Goal: Task Accomplishment & Management: Use online tool/utility

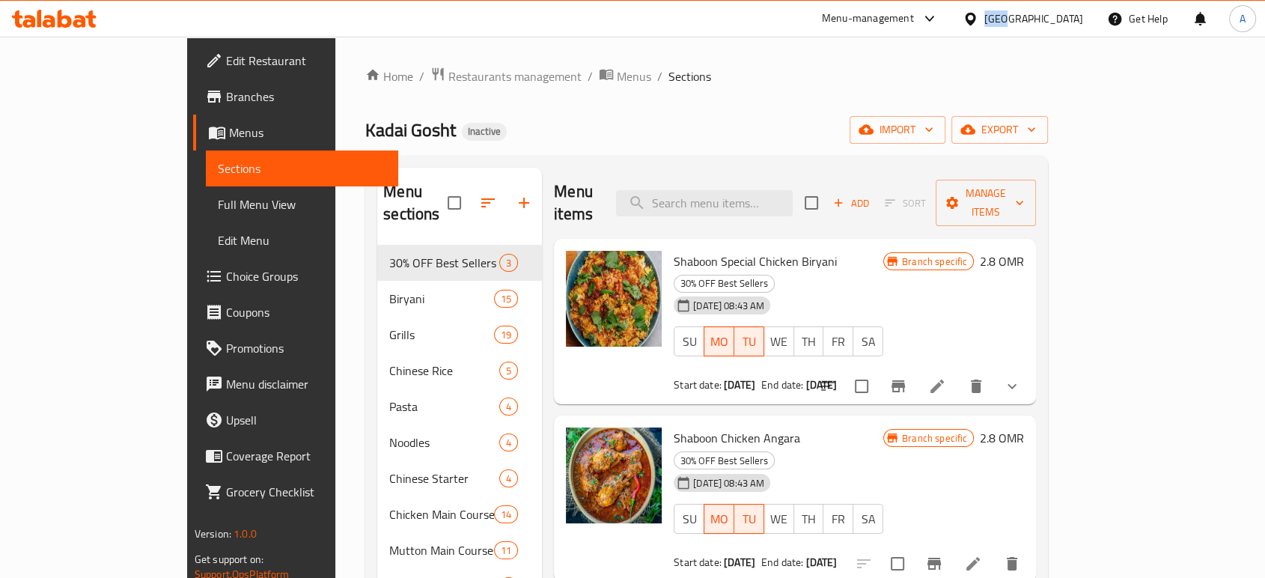
click at [1064, 16] on div "[GEOGRAPHIC_DATA]" at bounding box center [1034, 18] width 99 height 16
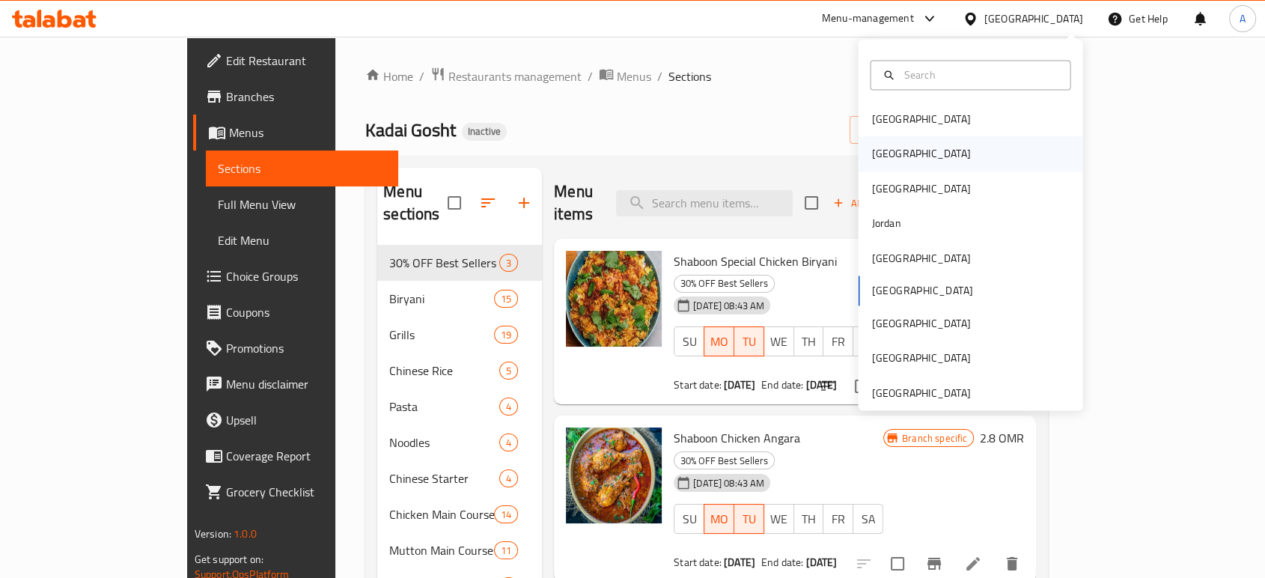
click at [890, 148] on div "[GEOGRAPHIC_DATA]" at bounding box center [921, 154] width 123 height 34
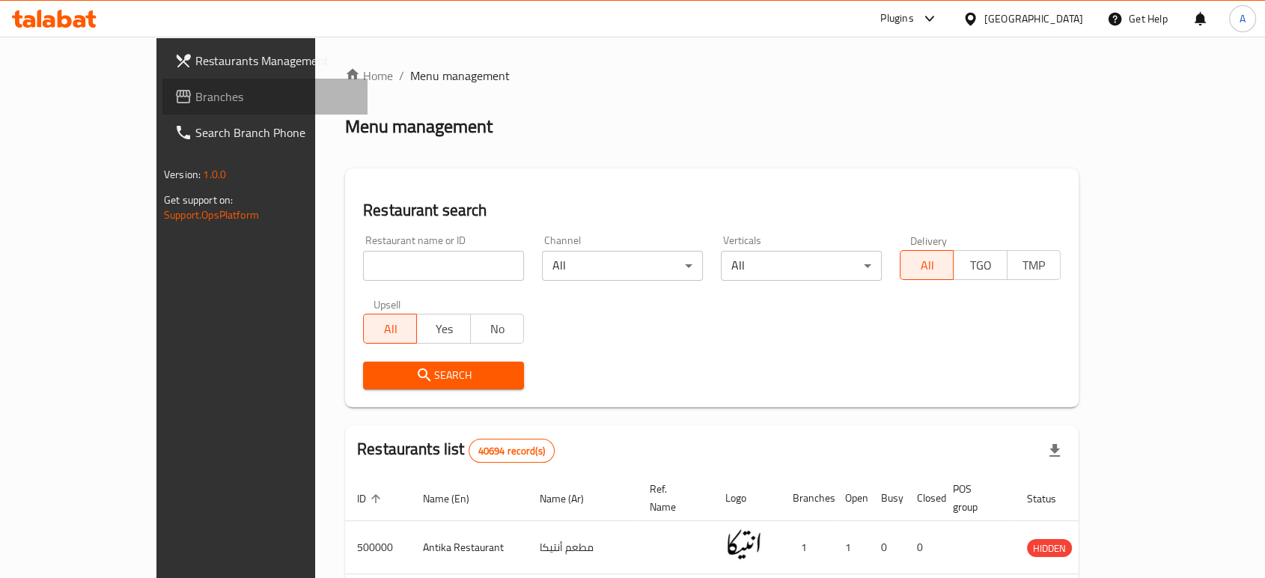
click at [162, 79] on link "Branches" at bounding box center [264, 97] width 205 height 36
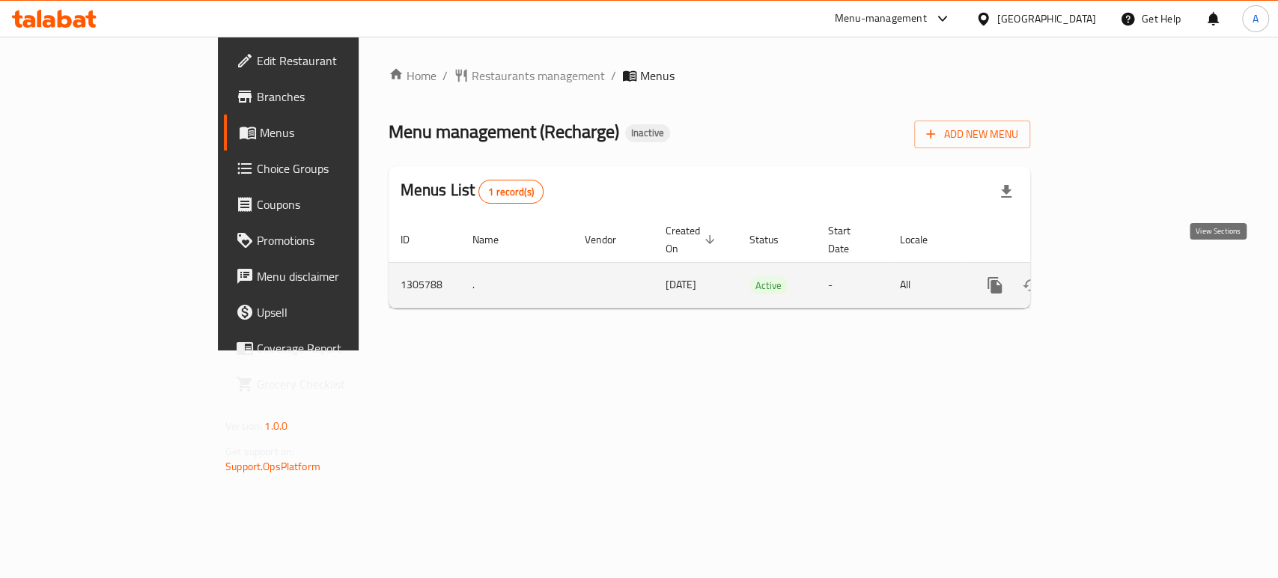
click at [1112, 276] on icon "enhanced table" at bounding box center [1103, 285] width 18 height 18
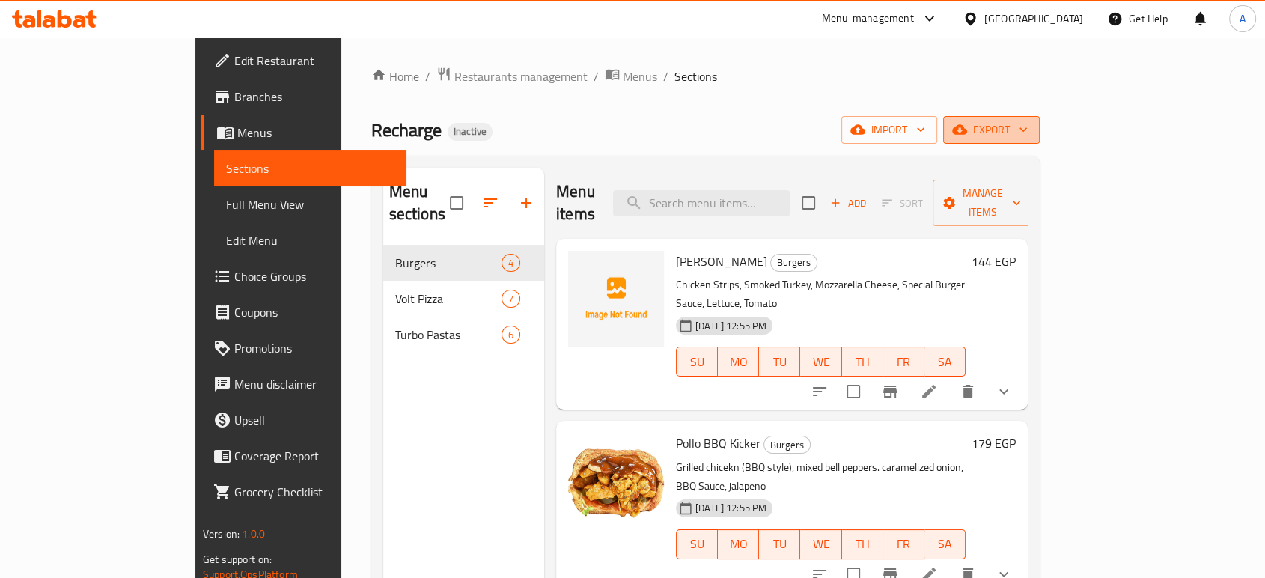
click at [1028, 129] on span "export" at bounding box center [991, 130] width 73 height 19
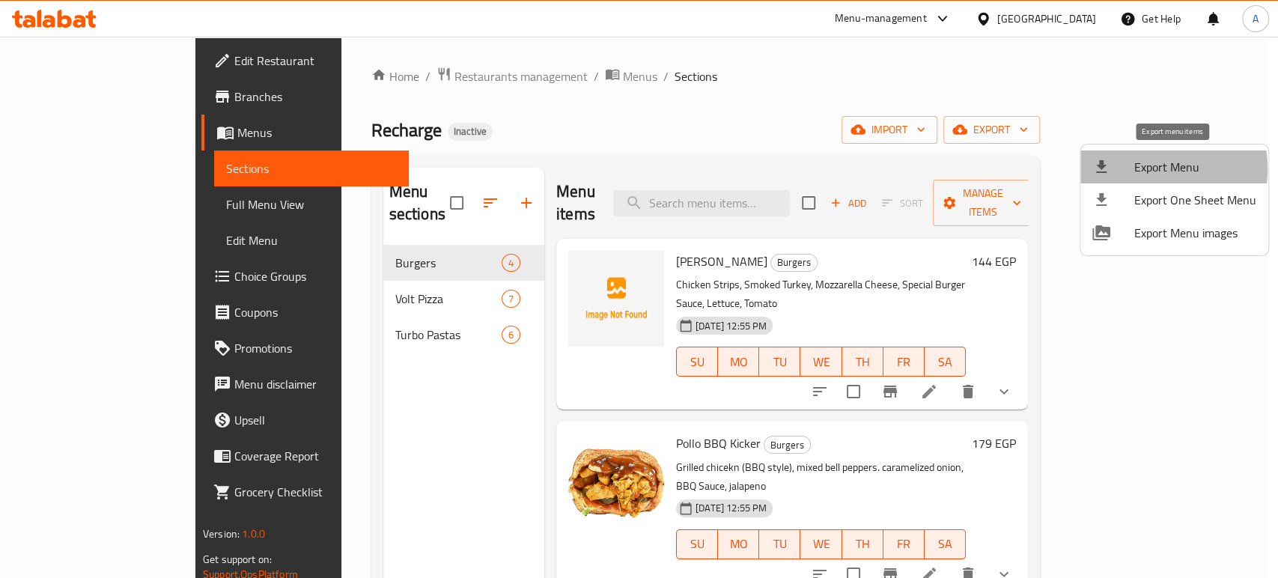
click at [1144, 168] on span "Export Menu" at bounding box center [1195, 167] width 122 height 18
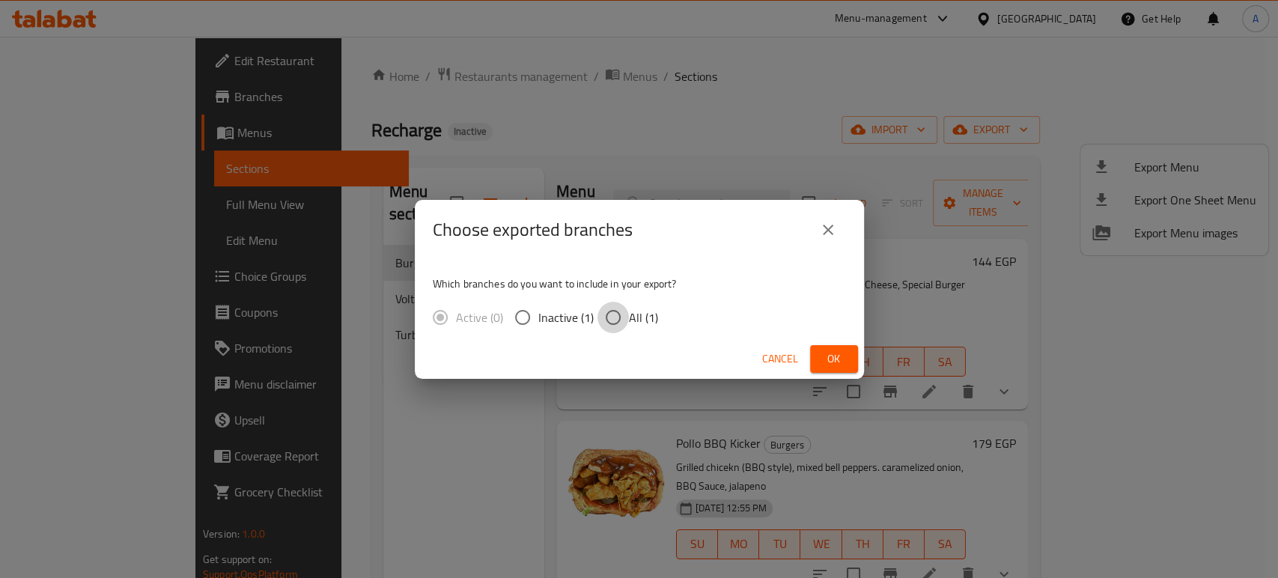
click at [624, 314] on input "All (1)" at bounding box center [613, 317] width 31 height 31
radio input "true"
click at [841, 370] on button "Ok" at bounding box center [834, 359] width 48 height 28
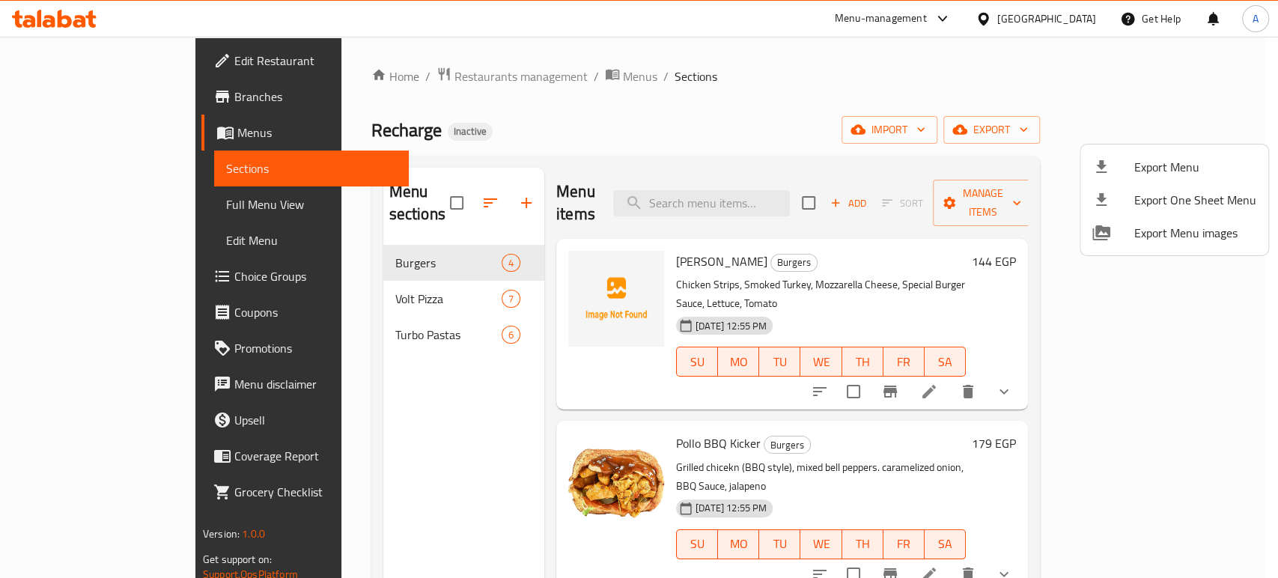
click at [70, 31] on div at bounding box center [639, 289] width 1278 height 578
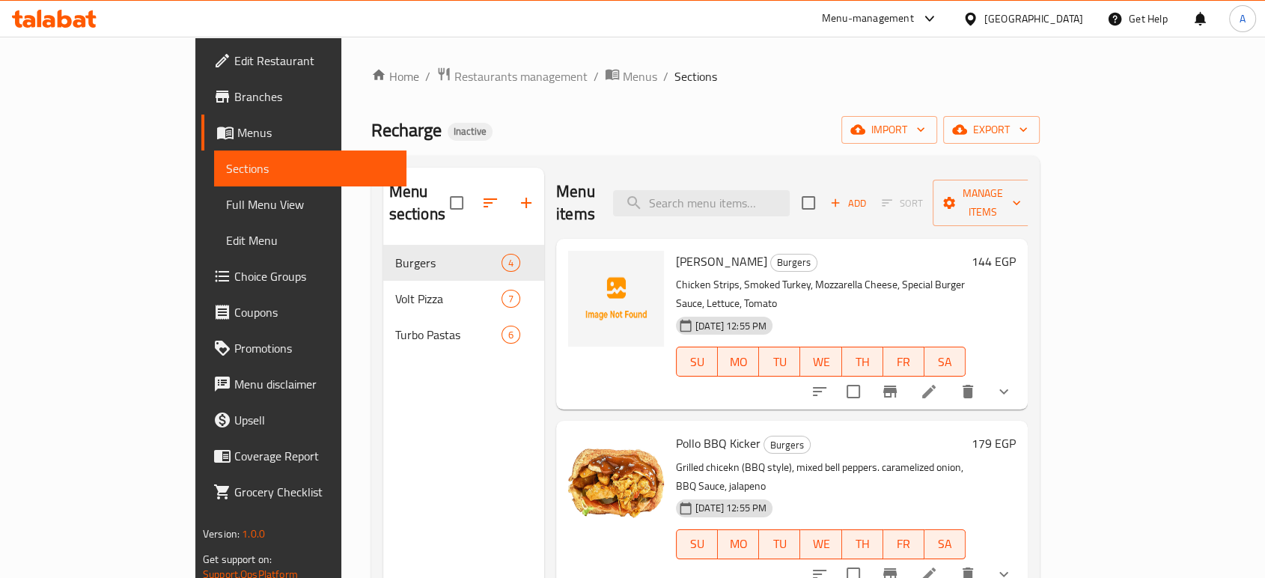
click at [67, 17] on icon at bounding box center [65, 19] width 14 height 18
